Goal: Task Accomplishment & Management: Manage account settings

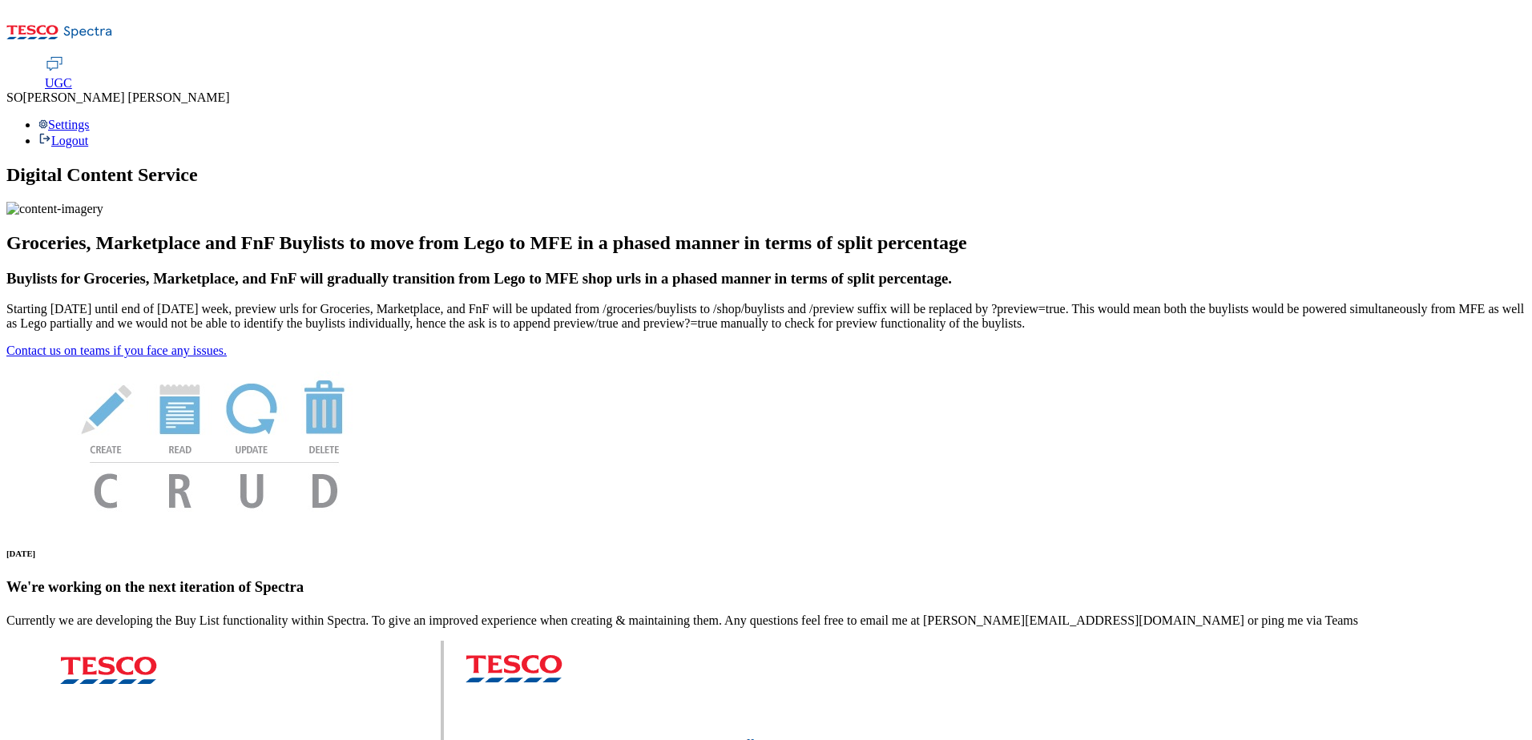
click at [1501, 118] on div "Settings Logout" at bounding box center [765, 133] width 1519 height 30
click at [88, 134] on link "Logout" at bounding box center [63, 141] width 50 height 14
